Goal: Navigation & Orientation: Find specific page/section

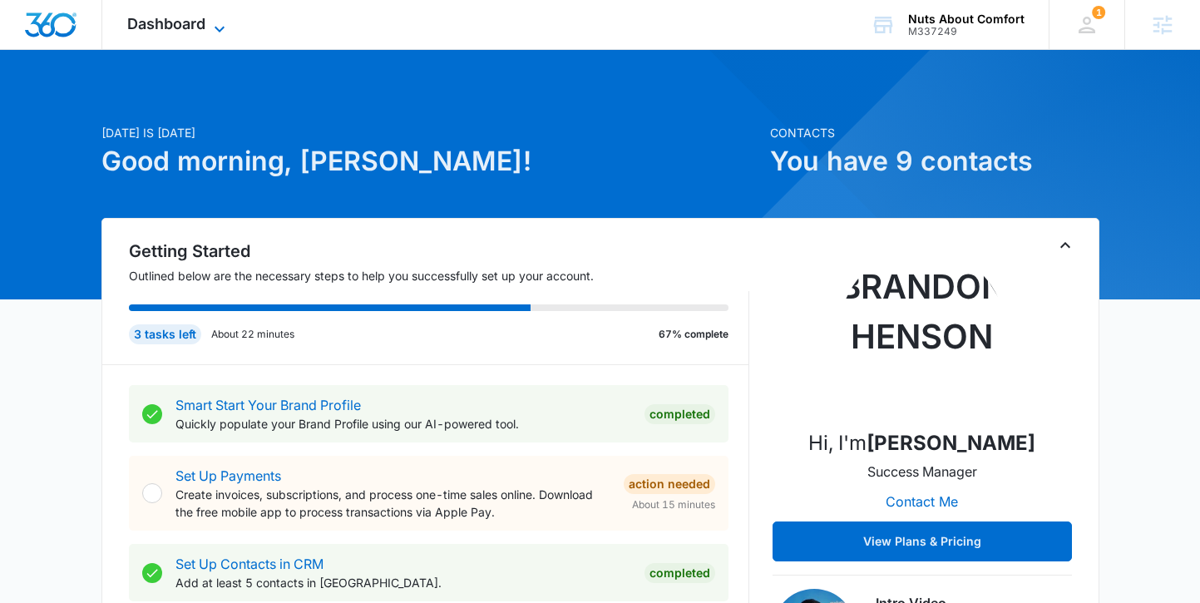
click at [180, 29] on span "Dashboard" at bounding box center [166, 23] width 78 height 17
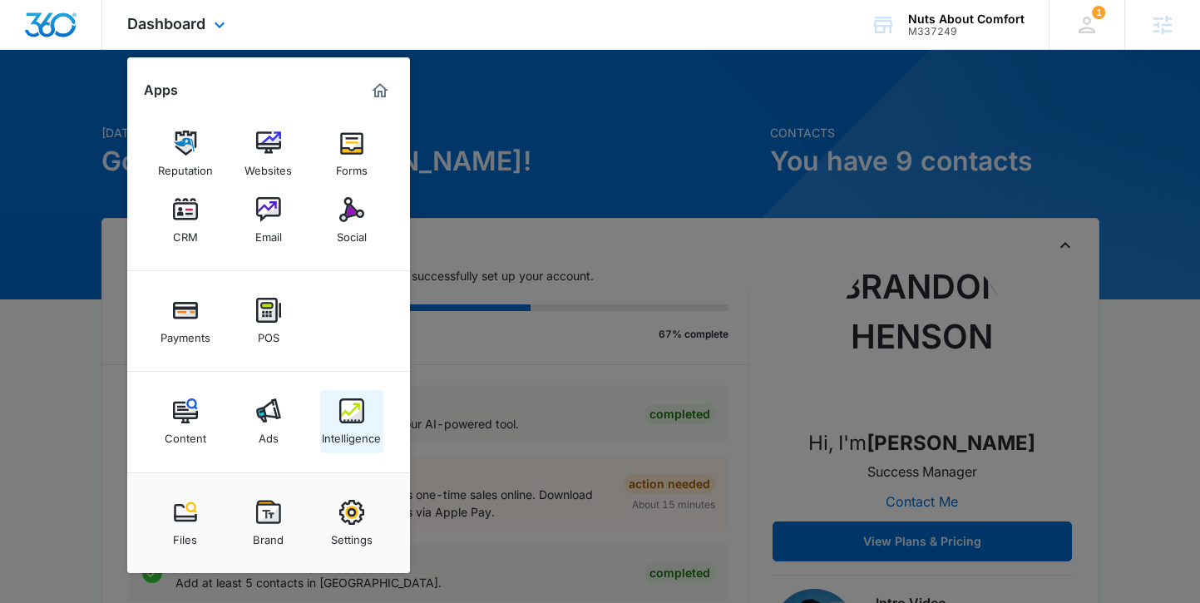
click at [356, 430] on div "Intelligence" at bounding box center [351, 434] width 59 height 22
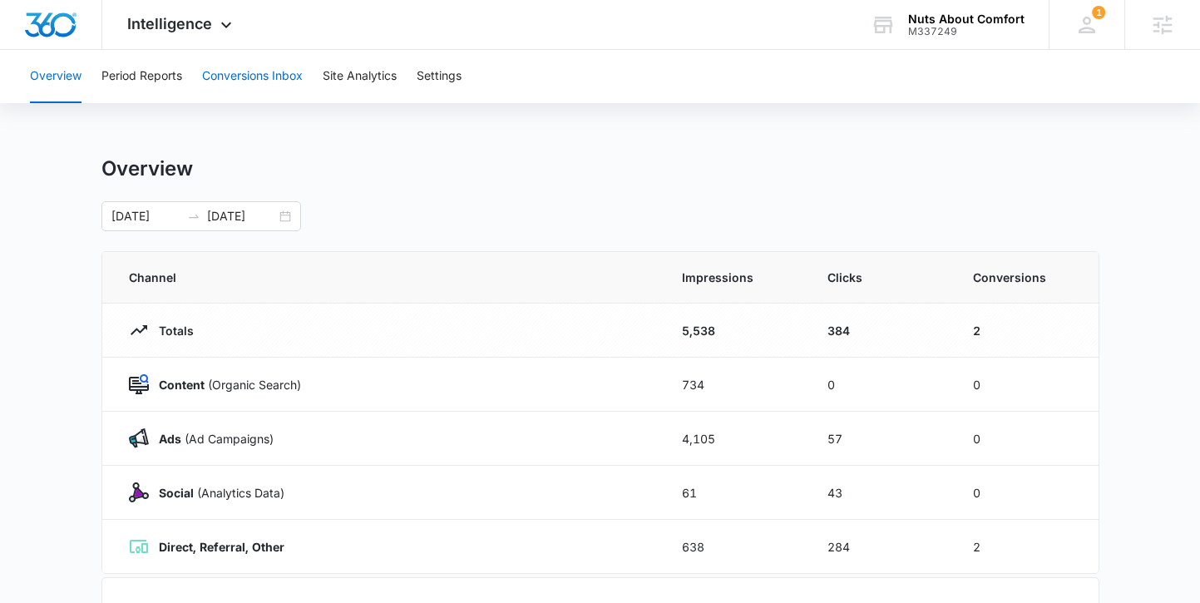
click at [253, 73] on button "Conversions Inbox" at bounding box center [252, 76] width 101 height 53
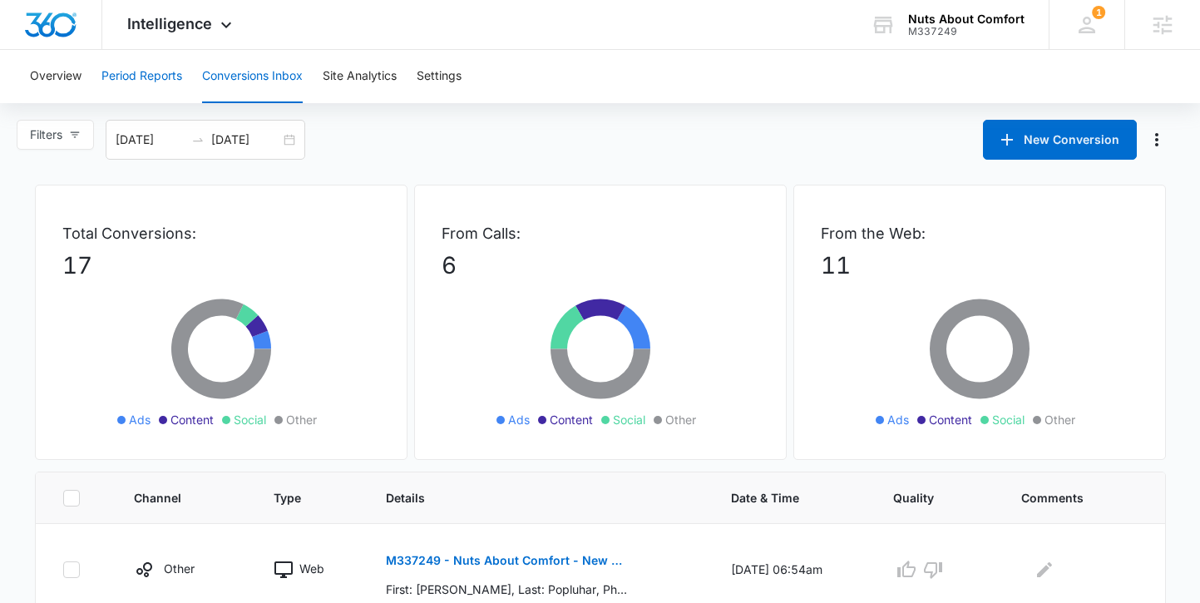
click at [131, 73] on button "Period Reports" at bounding box center [141, 76] width 81 height 53
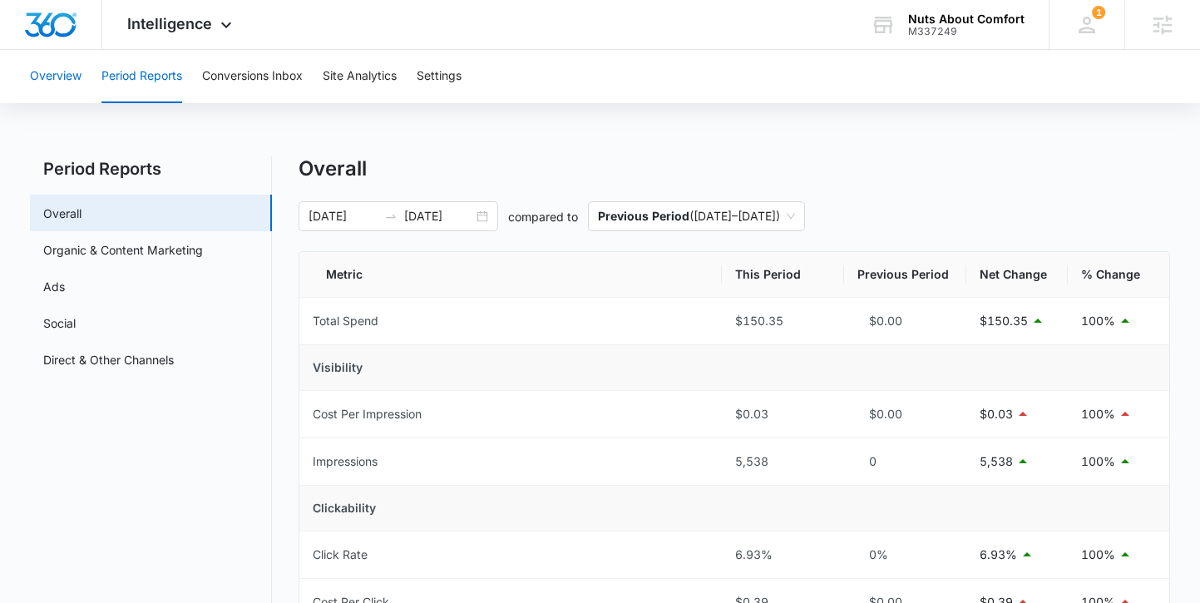
click at [59, 78] on button "Overview" at bounding box center [56, 76] width 52 height 53
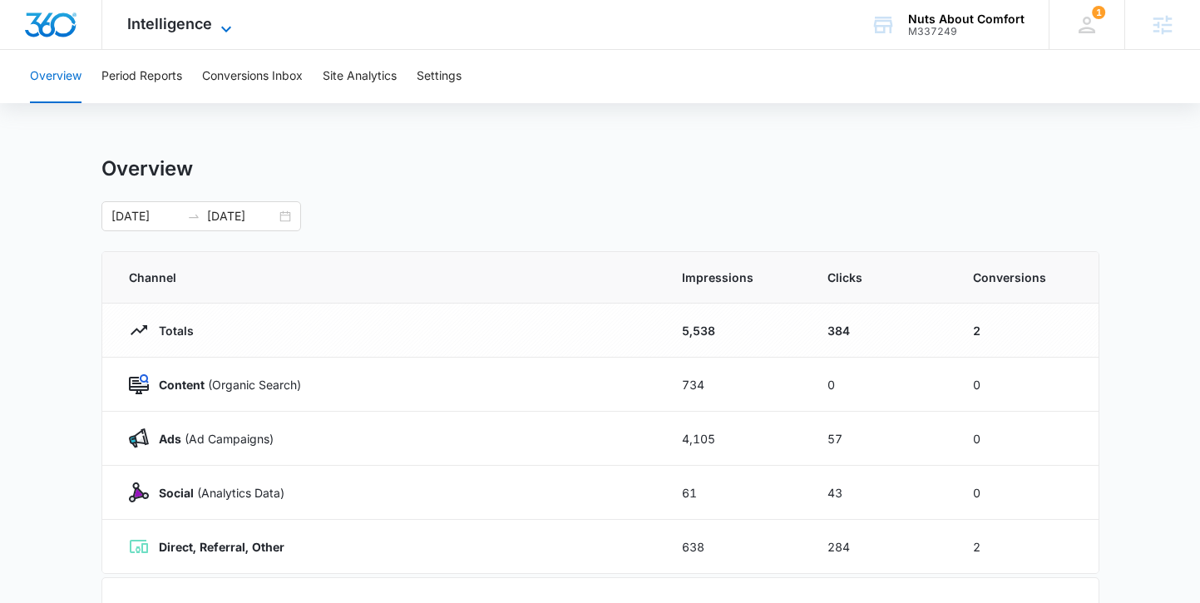
click at [166, 25] on span "Intelligence" at bounding box center [169, 23] width 85 height 17
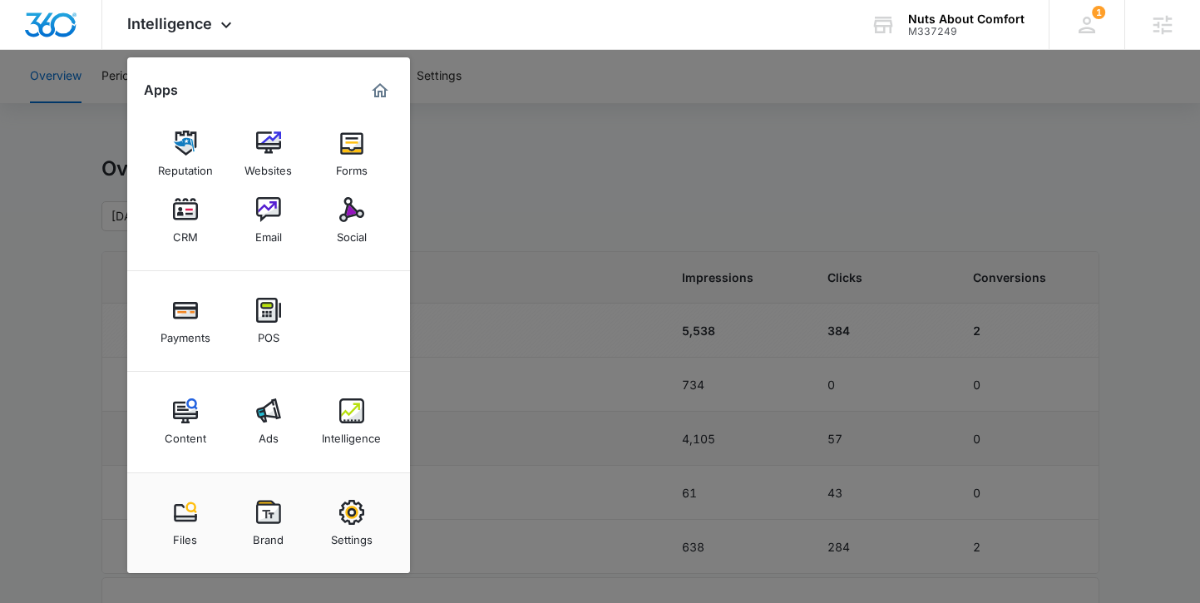
click at [278, 416] on img at bounding box center [268, 410] width 25 height 25
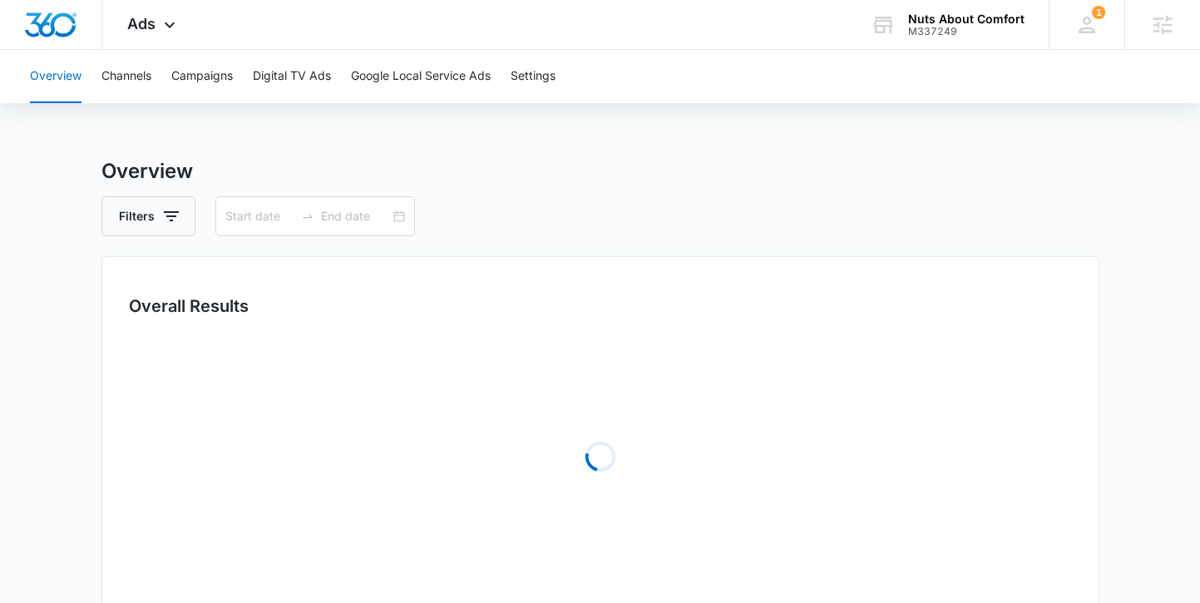
type input "09/08/2025"
type input "10/08/2025"
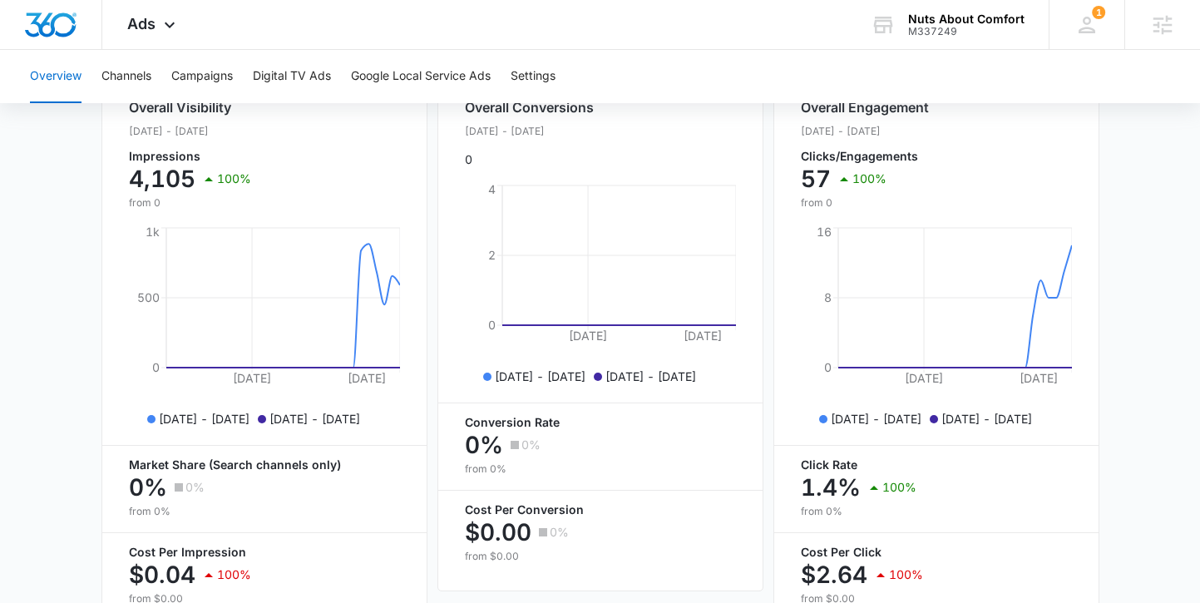
scroll to position [613, 0]
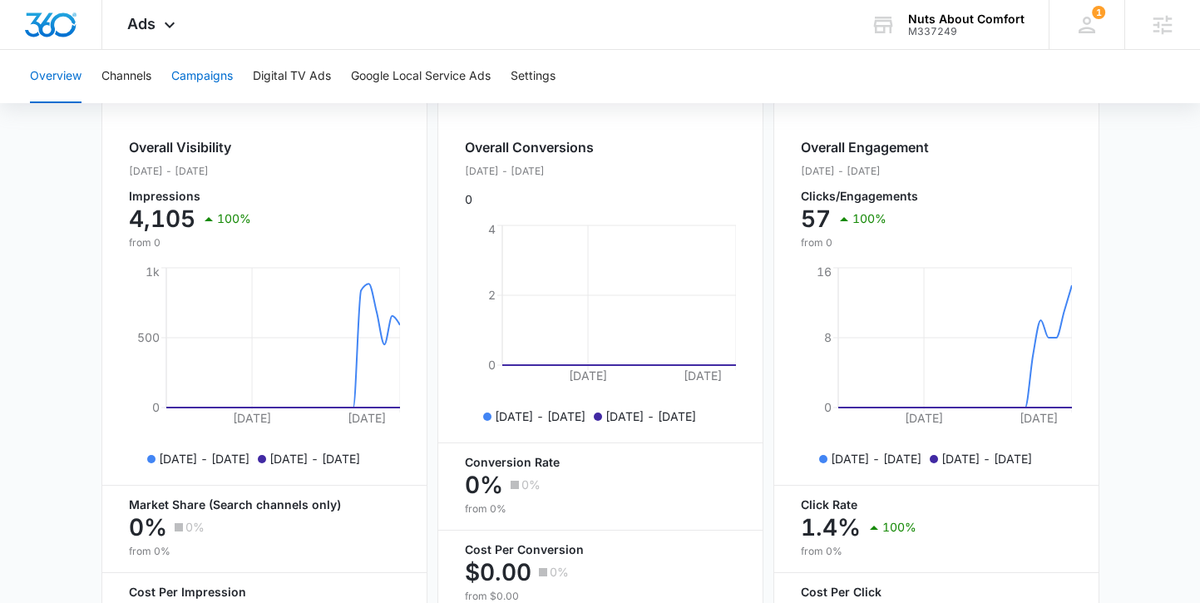
click at [190, 78] on button "Campaigns" at bounding box center [202, 76] width 62 height 53
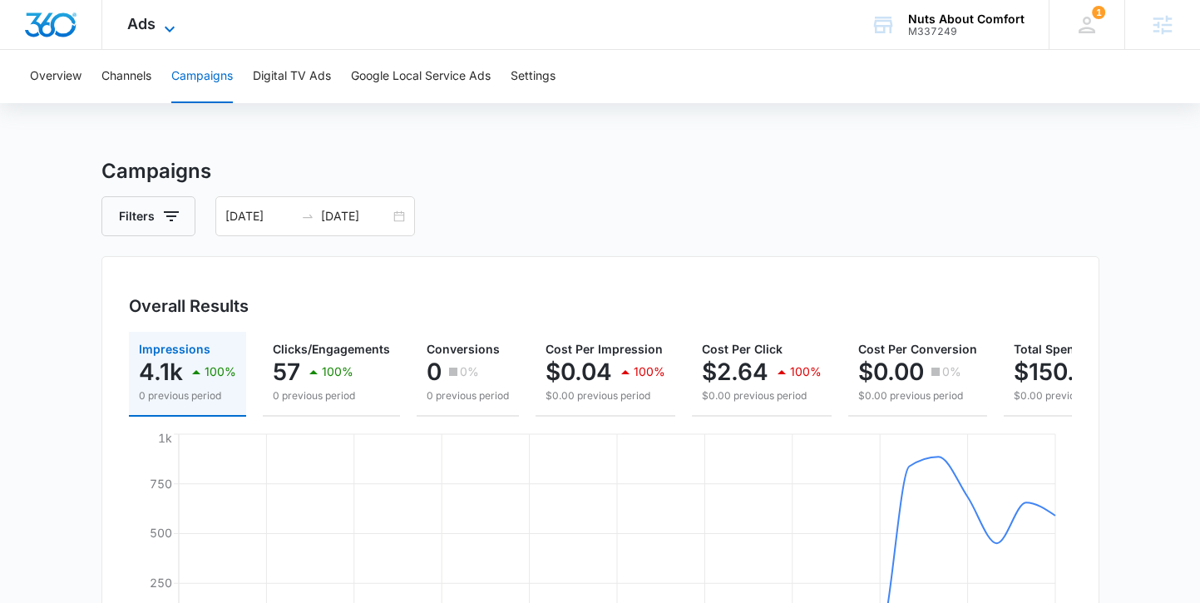
click at [161, 32] on icon at bounding box center [170, 29] width 20 height 20
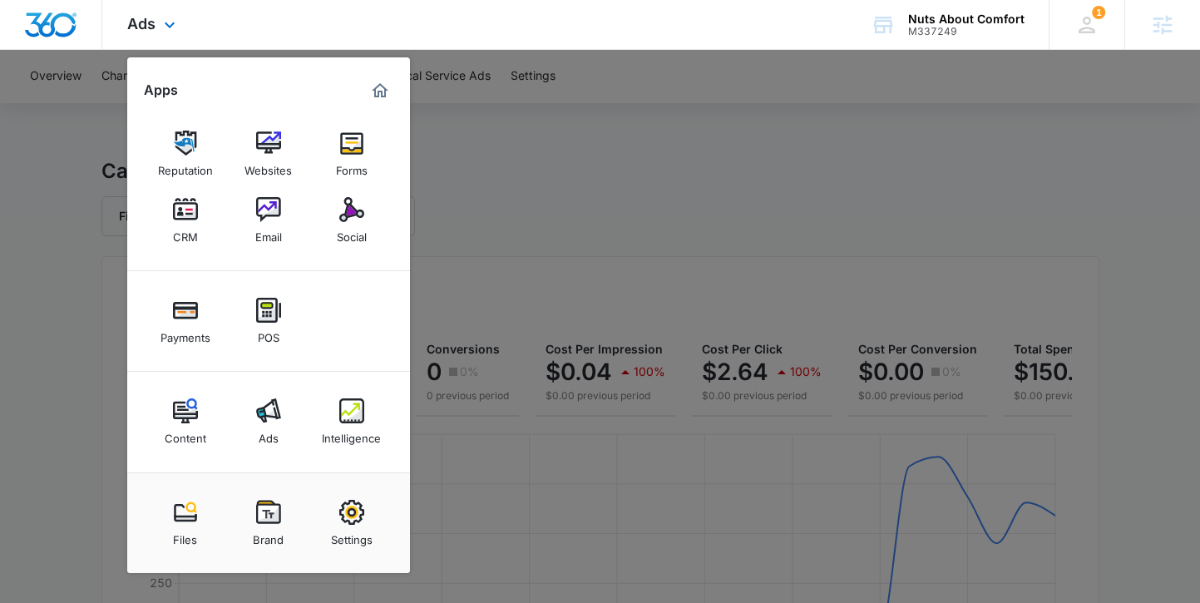
click at [60, 23] on img "Dashboard" at bounding box center [50, 24] width 53 height 25
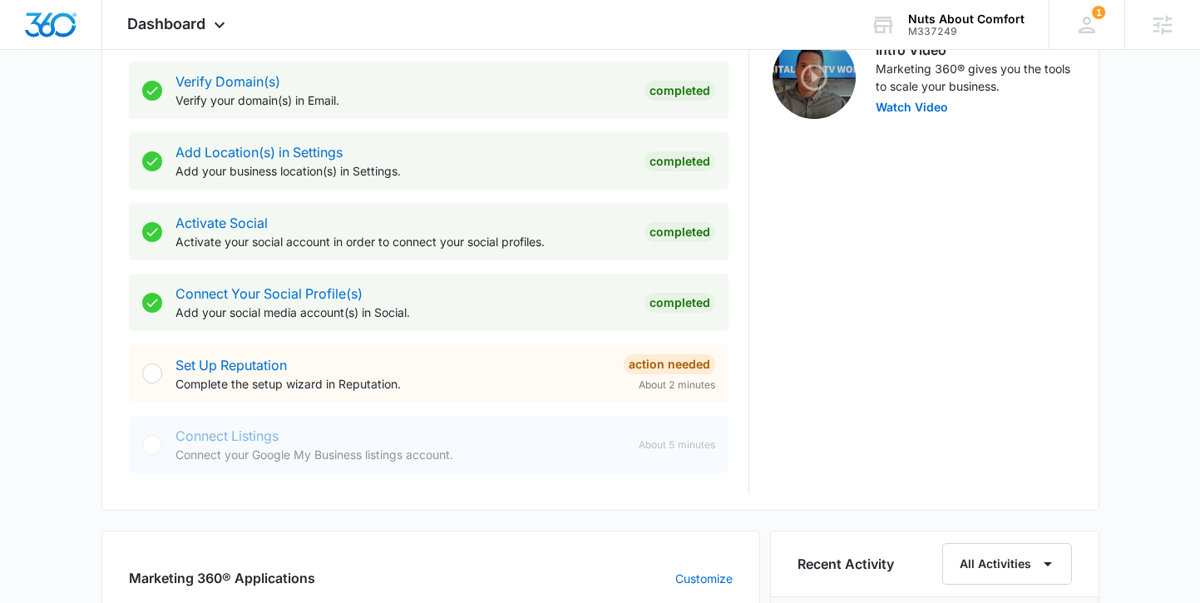
scroll to position [653, 0]
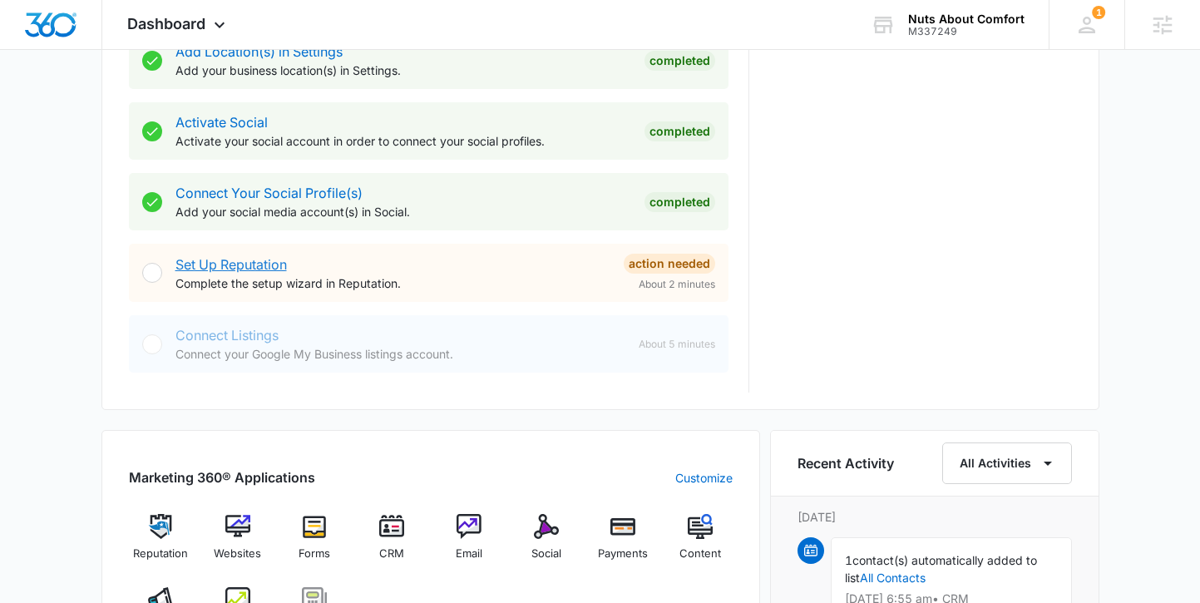
click at [252, 269] on link "Set Up Reputation" at bounding box center [230, 264] width 111 height 17
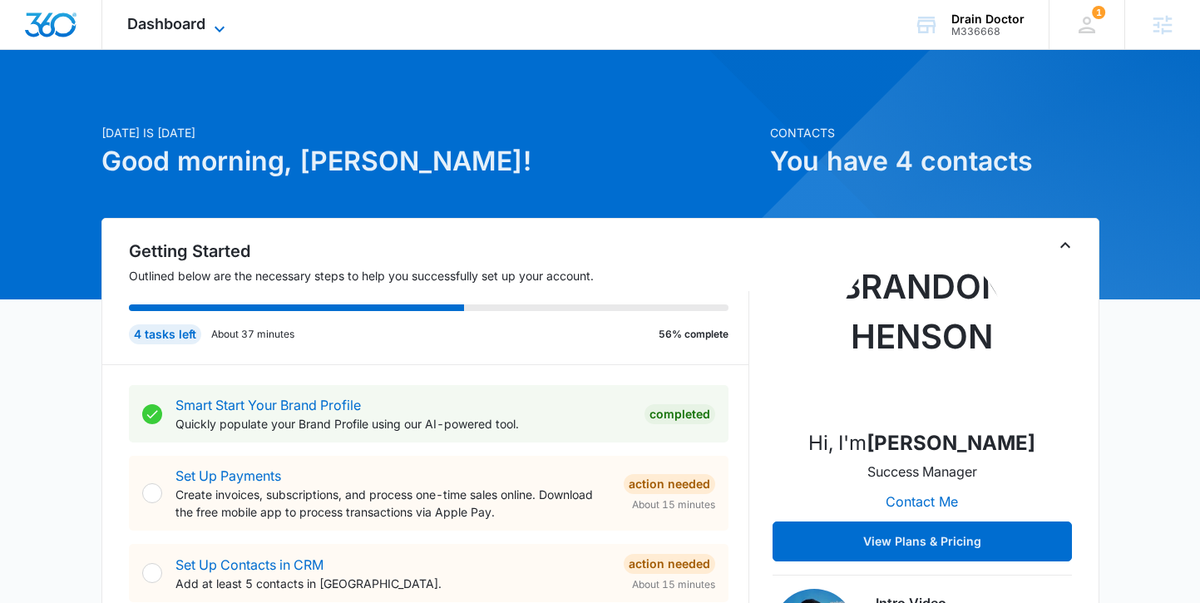
click at [201, 27] on span "Dashboard" at bounding box center [166, 23] width 78 height 17
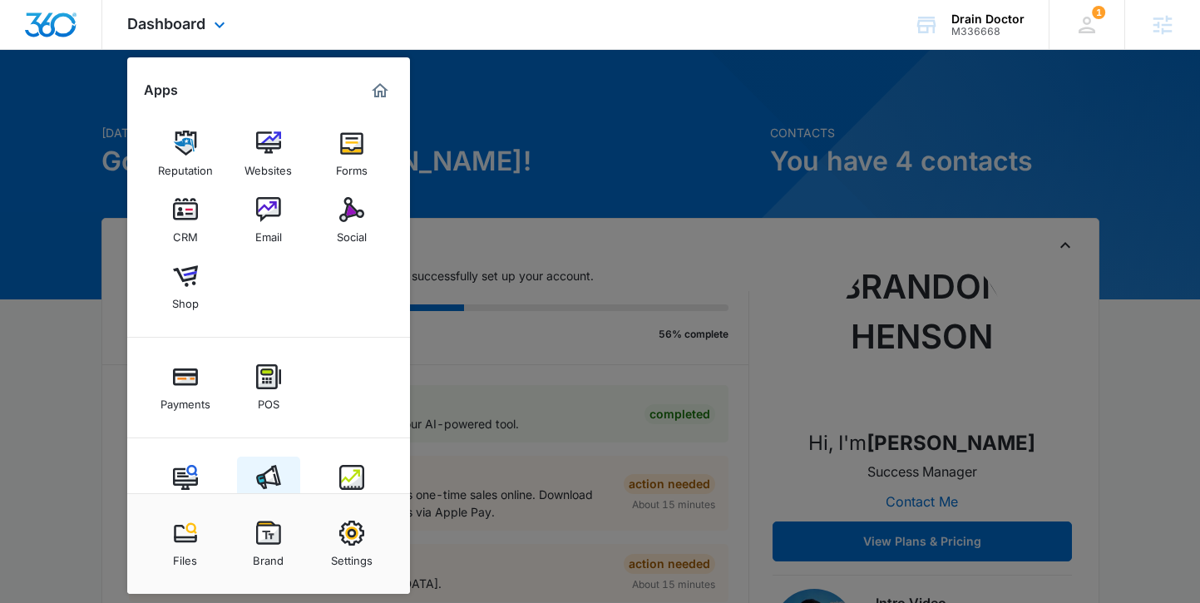
click at [277, 483] on img at bounding box center [268, 477] width 25 height 25
